Goal: Task Accomplishment & Management: Use online tool/utility

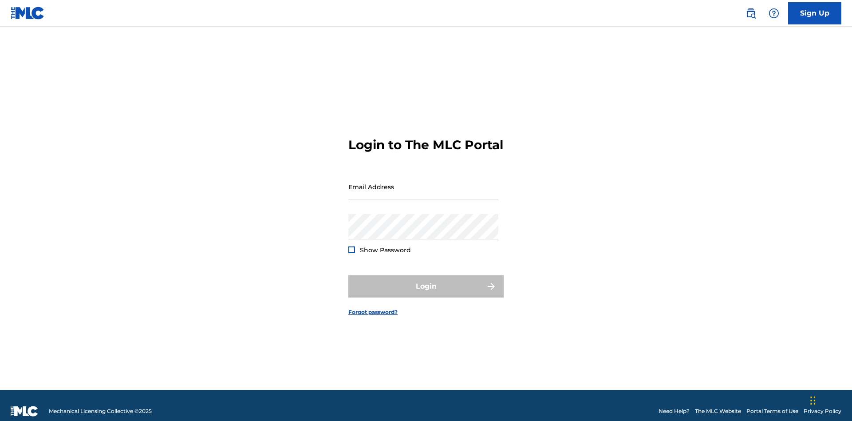
scroll to position [12, 0]
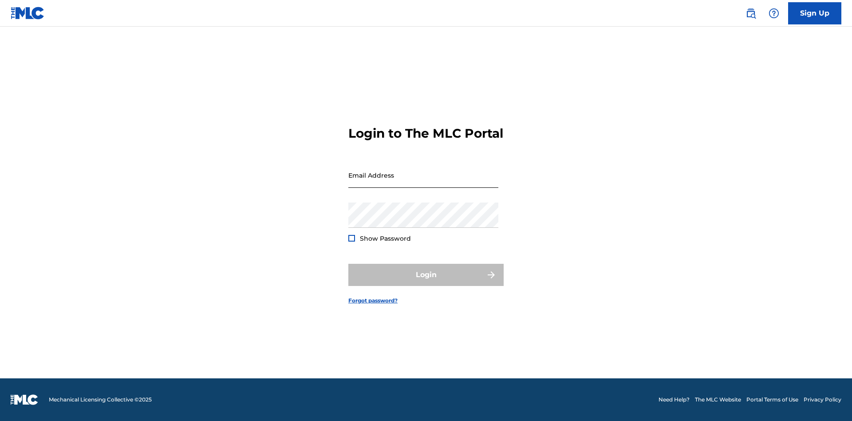
click at [423, 182] on input "Email Address" at bounding box center [423, 174] width 150 height 25
type input "Krystal.Ribble@themlc.com"
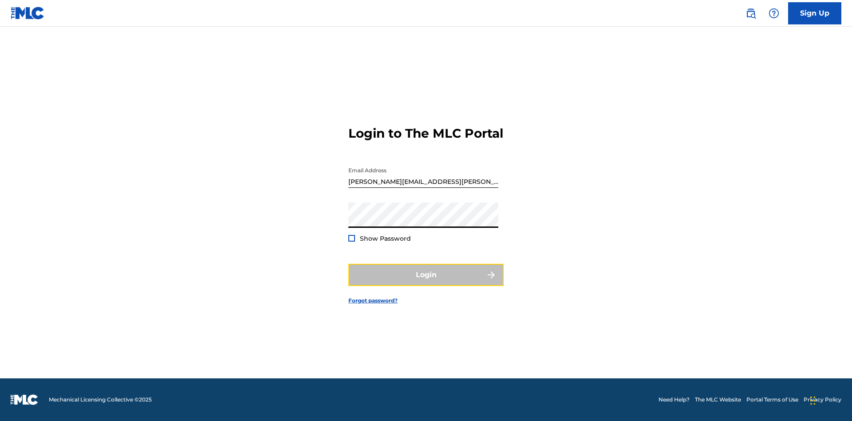
click at [426, 282] on button "Login" at bounding box center [425, 275] width 155 height 22
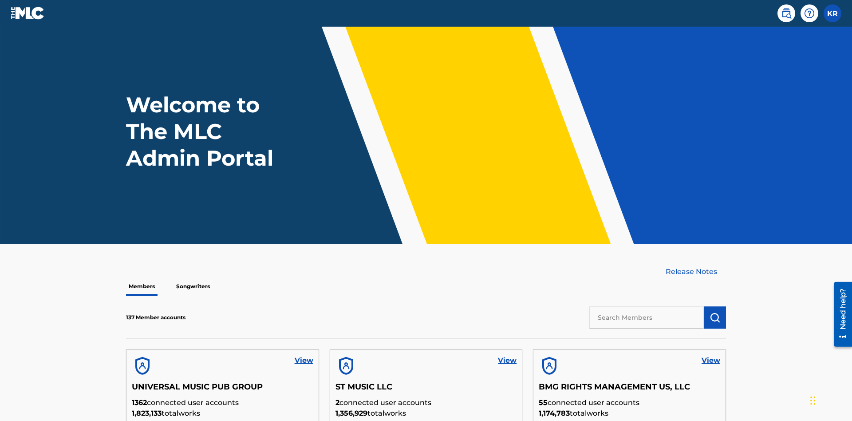
click at [647, 306] on input "text" at bounding box center [646, 317] width 114 height 22
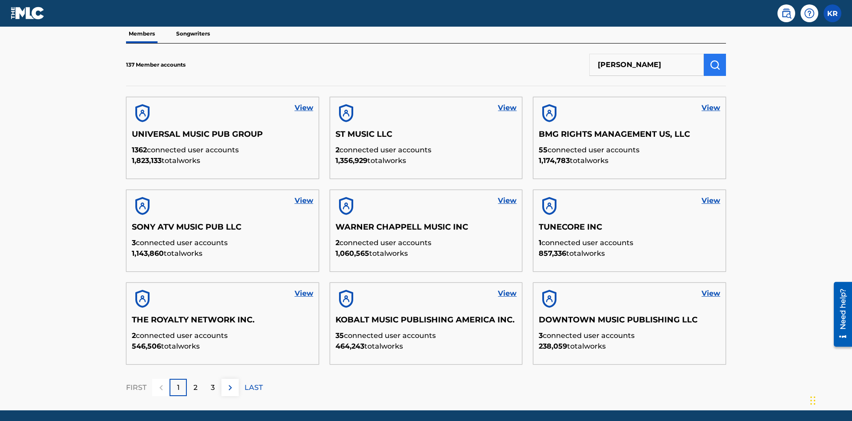
type input "EYAMA MCSINGER"
click at [715, 59] on img "submit" at bounding box center [715, 64] width 11 height 11
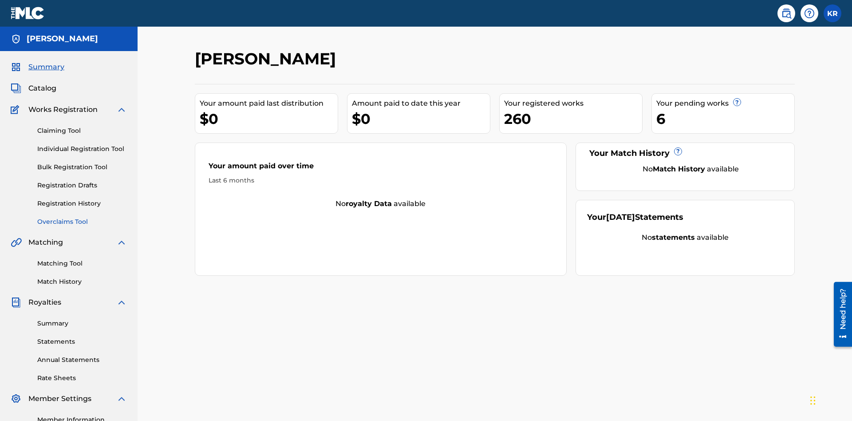
click at [82, 217] on link "Overclaims Tool" at bounding box center [82, 221] width 90 height 9
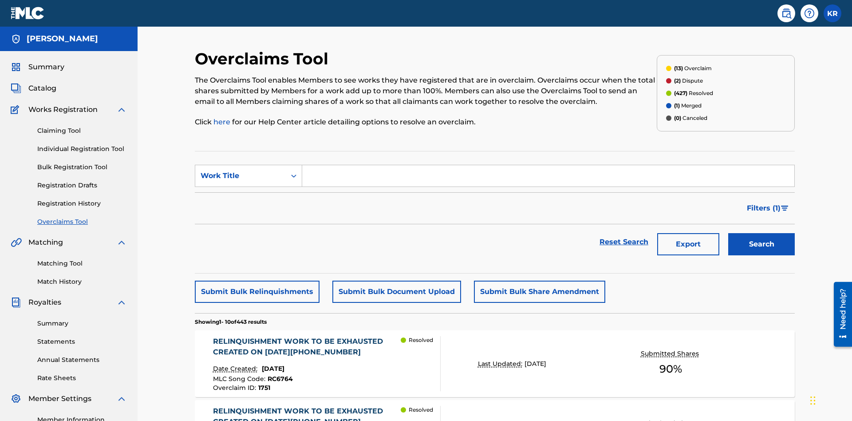
scroll to position [114, 0]
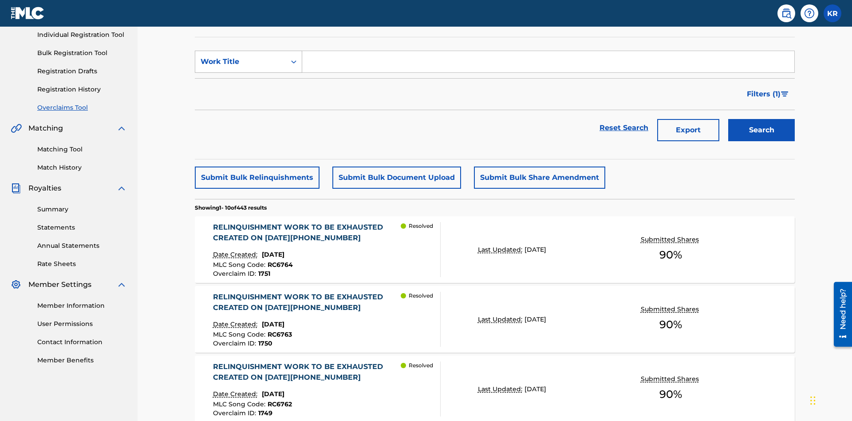
click at [241, 62] on div "Work Title" at bounding box center [241, 61] width 80 height 11
click at [249, 106] on div "Overclaim ID" at bounding box center [248, 106] width 107 height 22
